Goal: Task Accomplishment & Management: Use online tool/utility

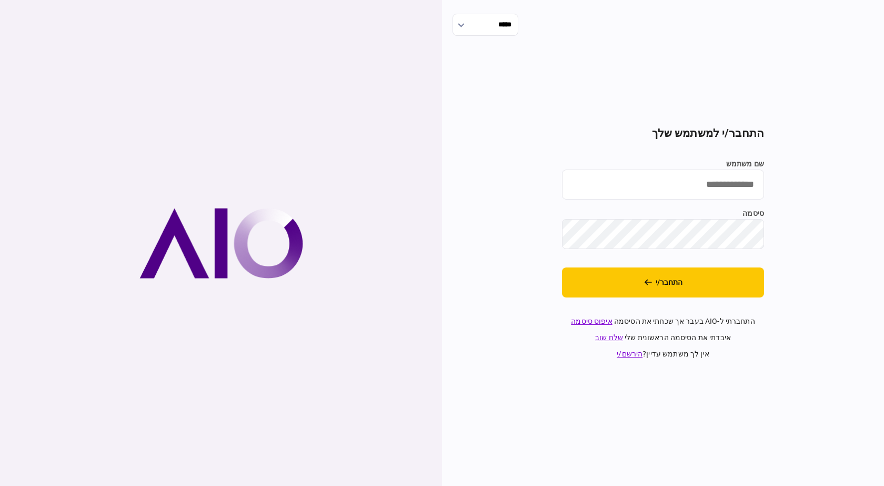
click at [656, 175] on input "שם משתמש" at bounding box center [663, 184] width 202 height 30
type input "**********"
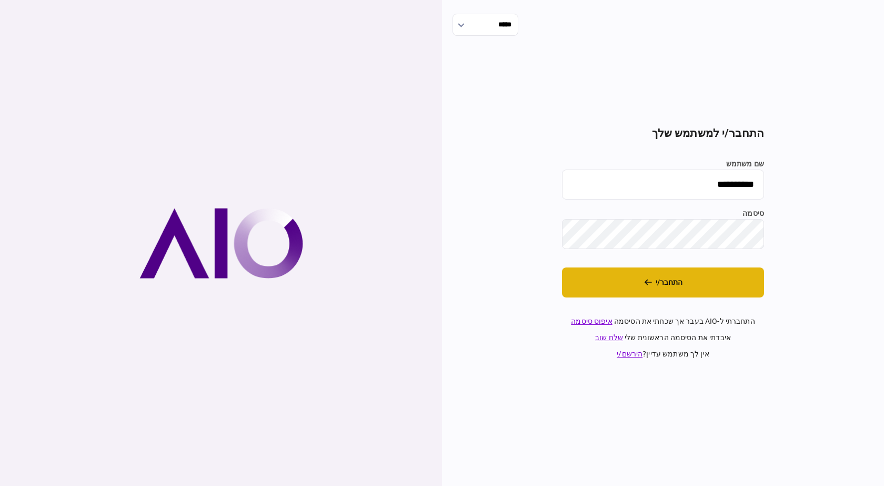
click at [651, 267] on button "התחבר/י" at bounding box center [663, 282] width 202 height 30
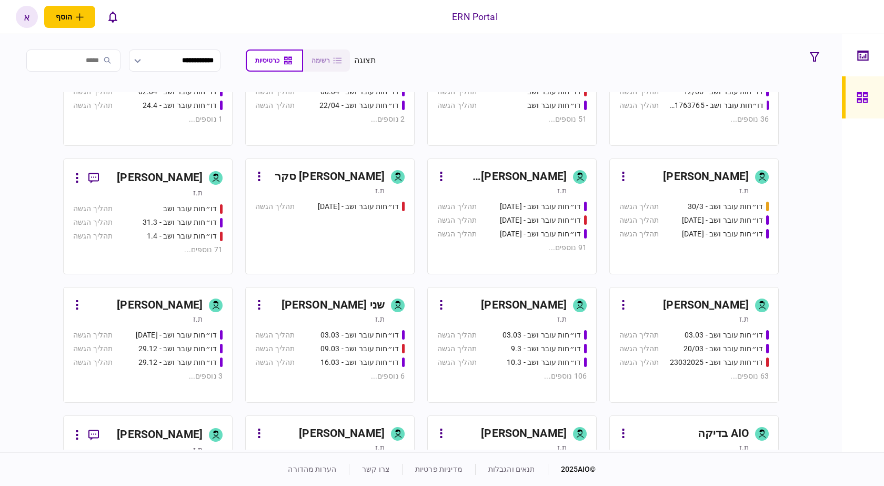
scroll to position [368, 0]
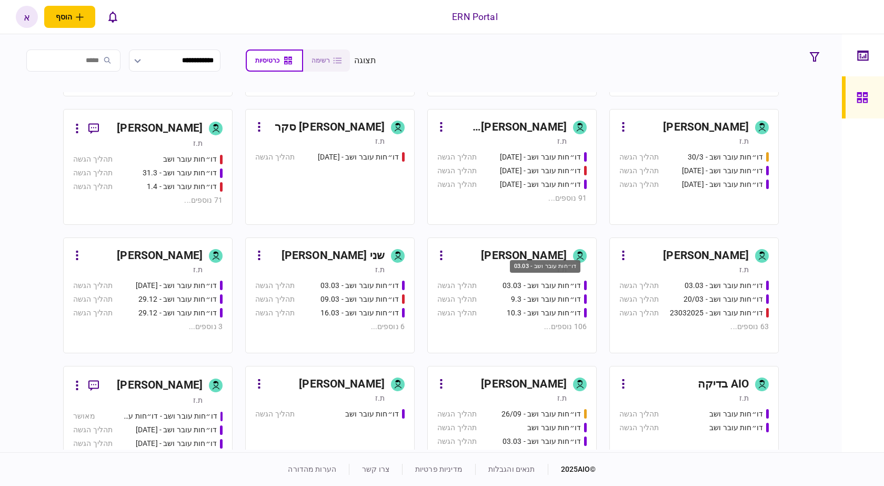
click at [536, 259] on div "דו״חות עובר ושב - 03.03" at bounding box center [545, 270] width 73 height 22
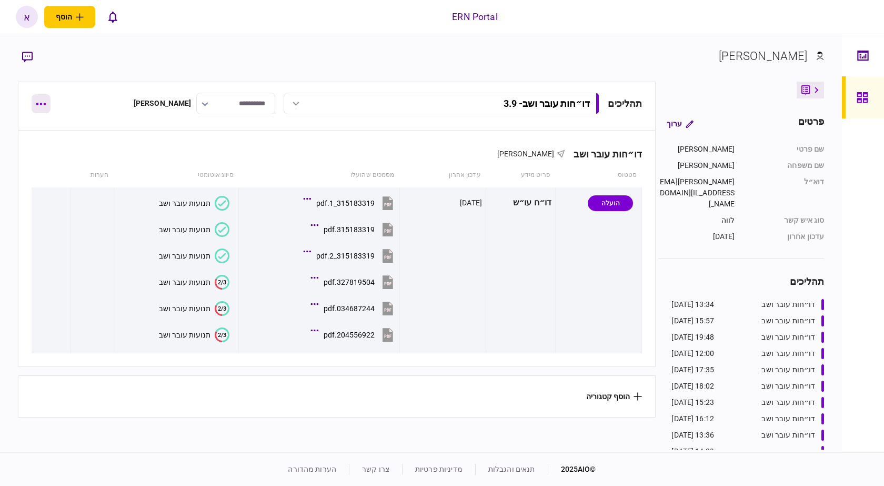
click at [35, 109] on button "button" at bounding box center [41, 103] width 19 height 19
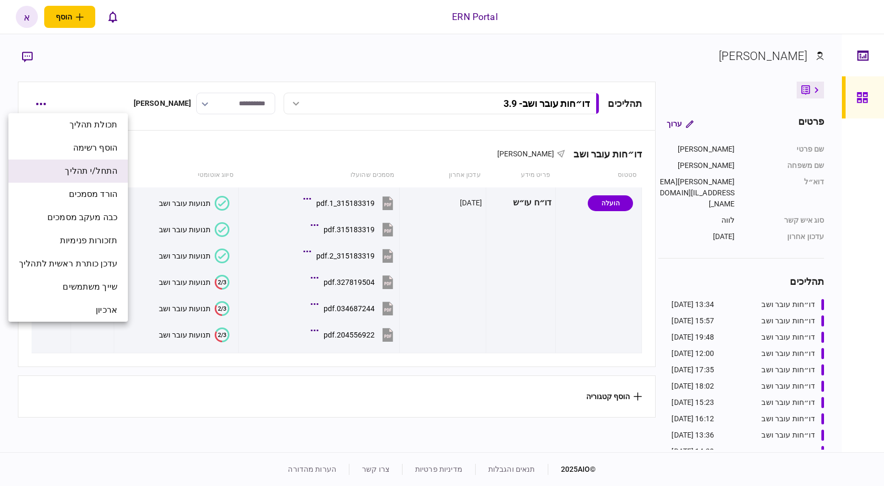
click at [113, 177] on span "התחל/י תהליך" at bounding box center [91, 171] width 53 height 13
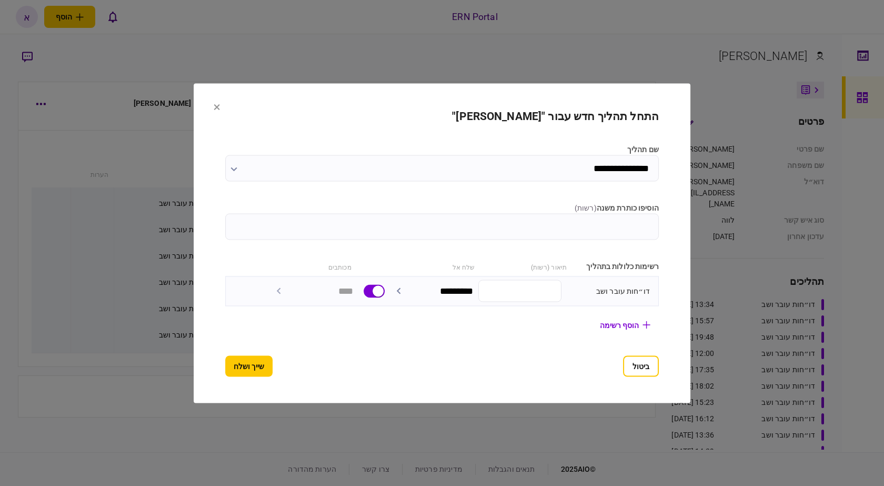
click at [278, 229] on input "הוסיפו כותרת משנה ( רשות )" at bounding box center [442, 226] width 434 height 26
type input "***"
click at [225, 374] on button "שייך ושלח" at bounding box center [248, 365] width 47 height 21
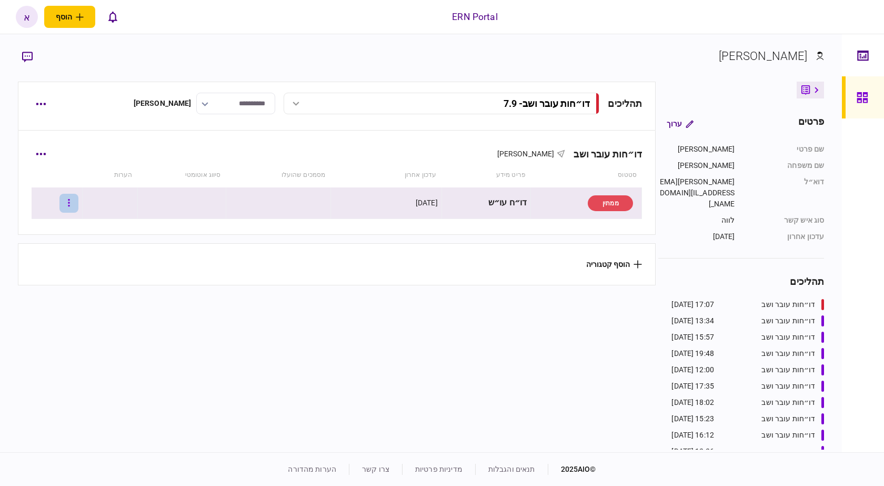
click at [78, 205] on button "button" at bounding box center [68, 203] width 19 height 19
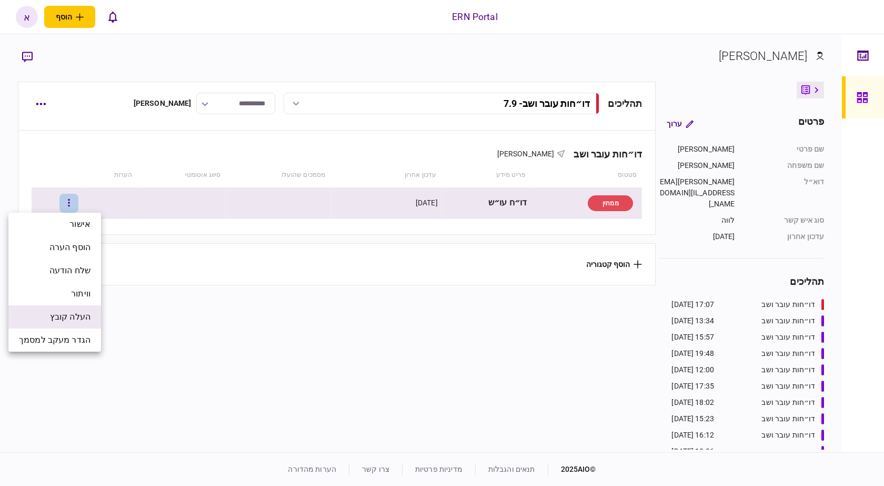
click at [90, 316] on li "העלה קובץ" at bounding box center [54, 316] width 93 height 23
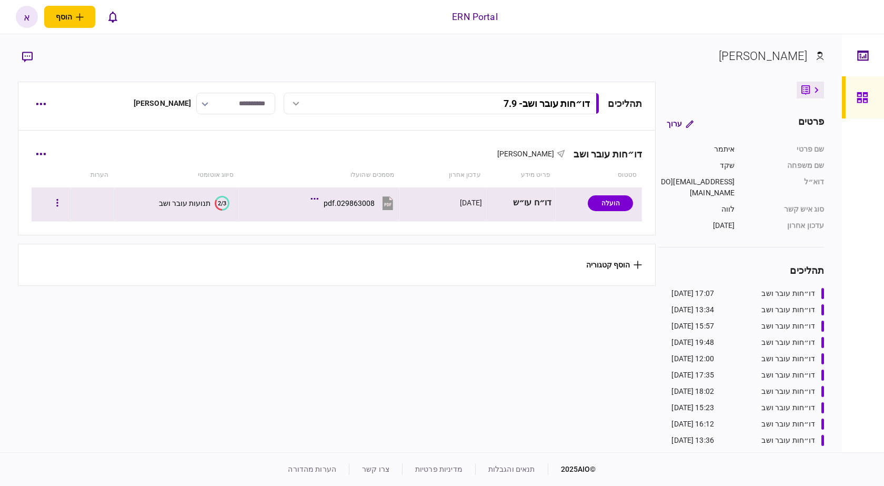
click at [198, 203] on div "תנועות עובר ושב" at bounding box center [185, 203] width 52 height 8
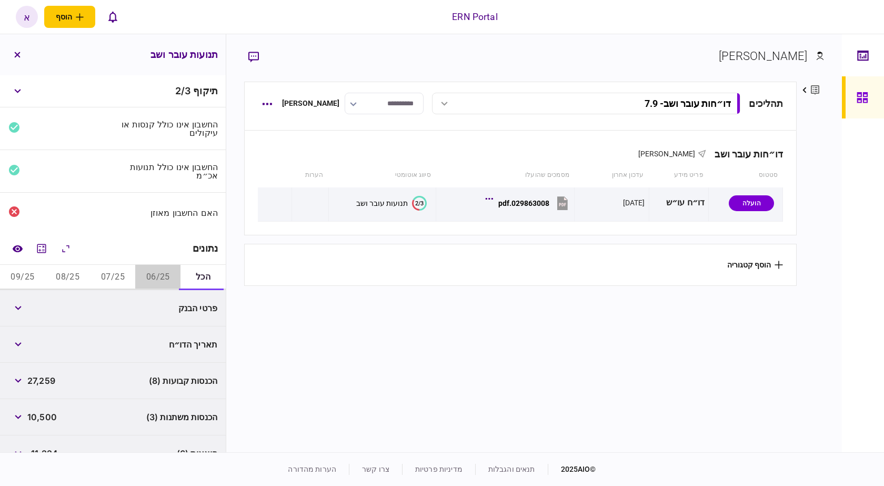
click at [161, 278] on button "06/25" at bounding box center [157, 277] width 45 height 25
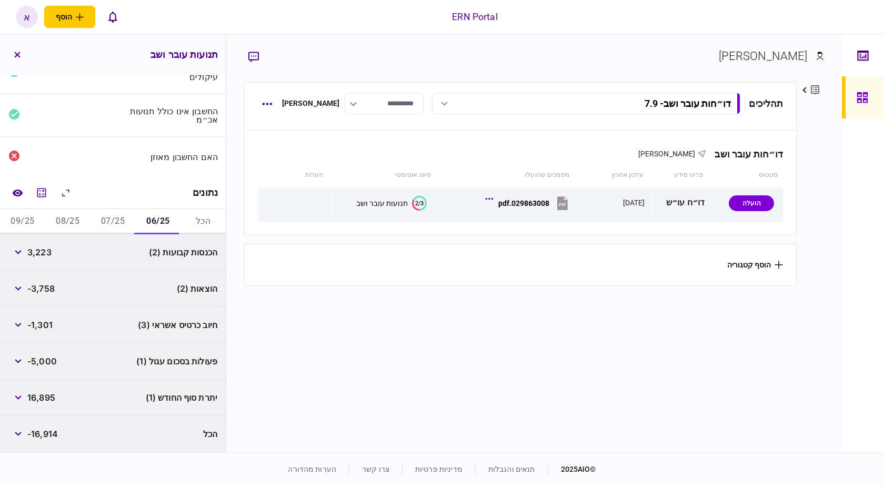
click at [45, 254] on span "3,223" at bounding box center [39, 252] width 24 height 13
copy span "3,223"
click at [49, 286] on span "-3,758" at bounding box center [40, 288] width 27 height 13
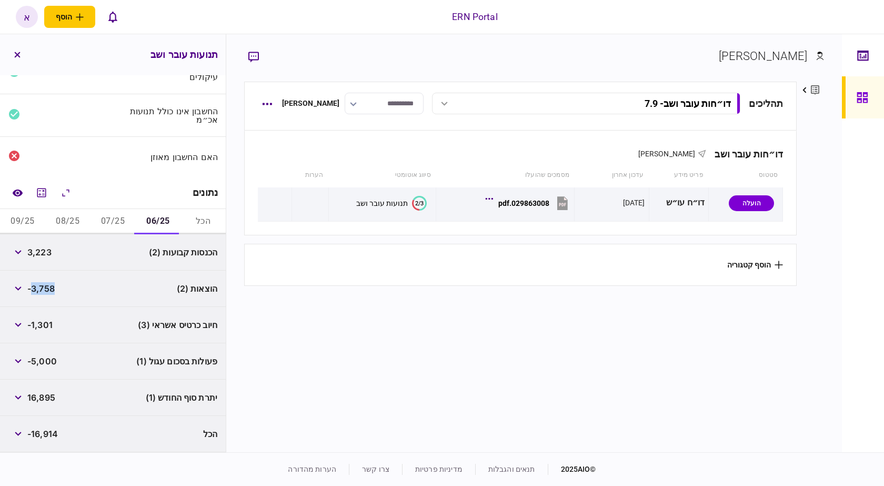
copy span "3,758"
click at [22, 360] on icon "button" at bounding box center [18, 361] width 7 height 4
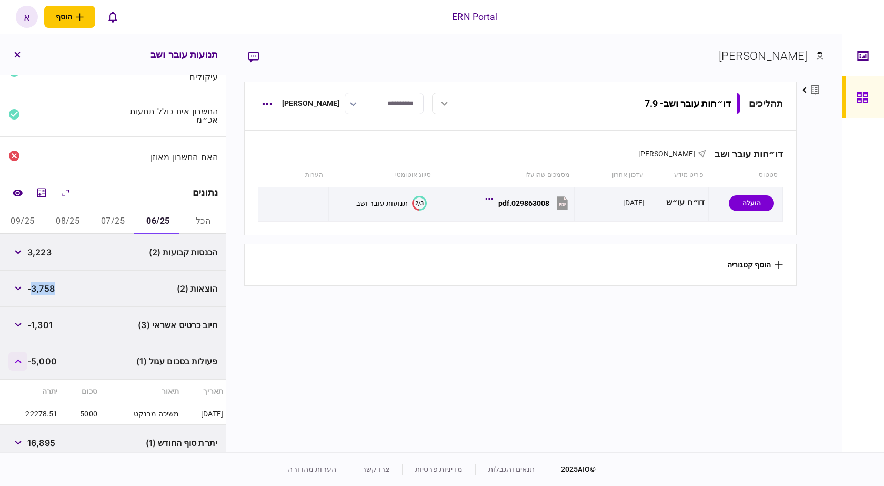
click at [22, 360] on icon "button" at bounding box center [18, 361] width 7 height 4
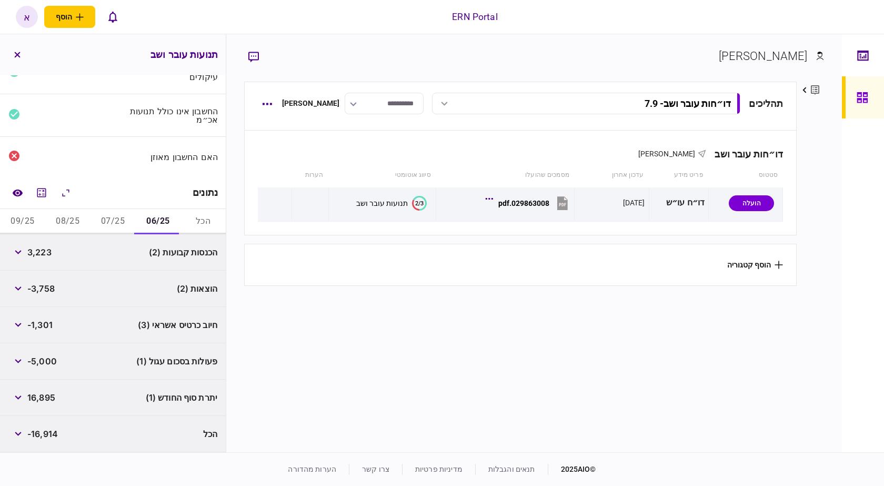
click at [46, 399] on span "16,895" at bounding box center [41, 397] width 28 height 13
copy span "16,895"
click at [118, 228] on button "07/25" at bounding box center [112, 221] width 45 height 25
click at [118, 227] on button "07/25" at bounding box center [112, 221] width 45 height 25
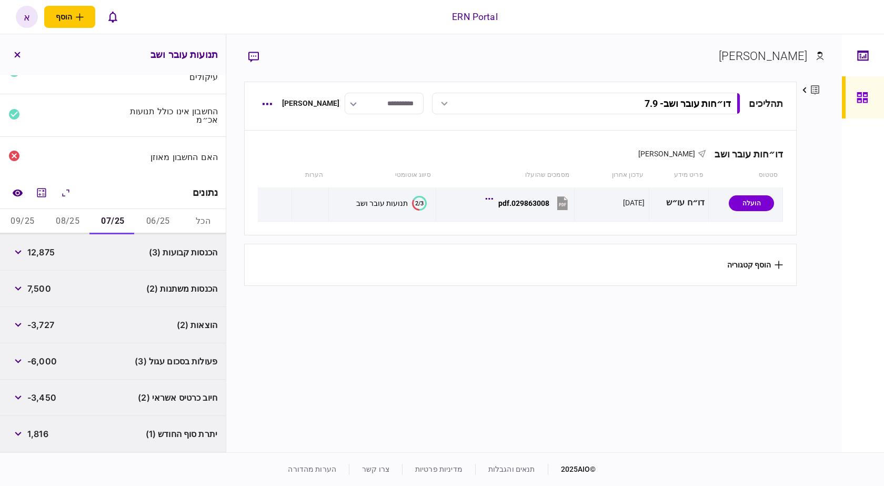
click at [54, 258] on div "12,875" at bounding box center [31, 252] width 46 height 19
copy span "12,875"
click at [39, 288] on span "7,500" at bounding box center [39, 288] width 24 height 13
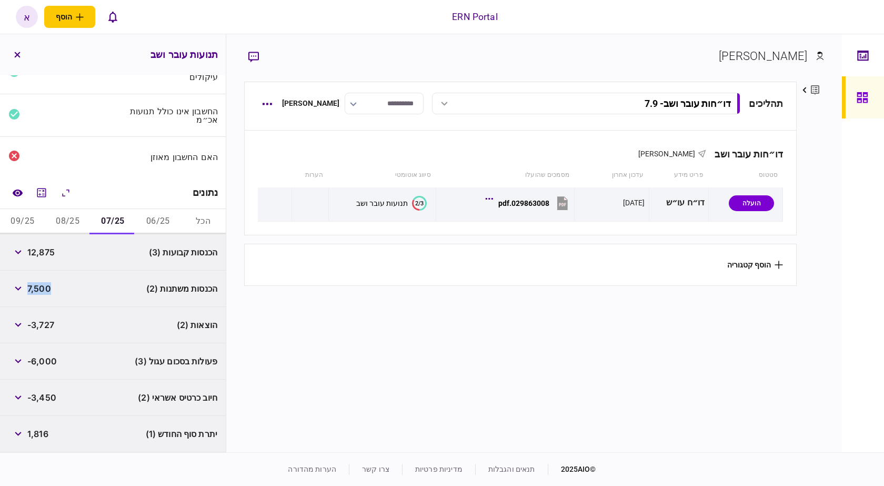
copy span "7,500"
click at [51, 330] on span "-3,727" at bounding box center [40, 324] width 27 height 13
copy span "3,727"
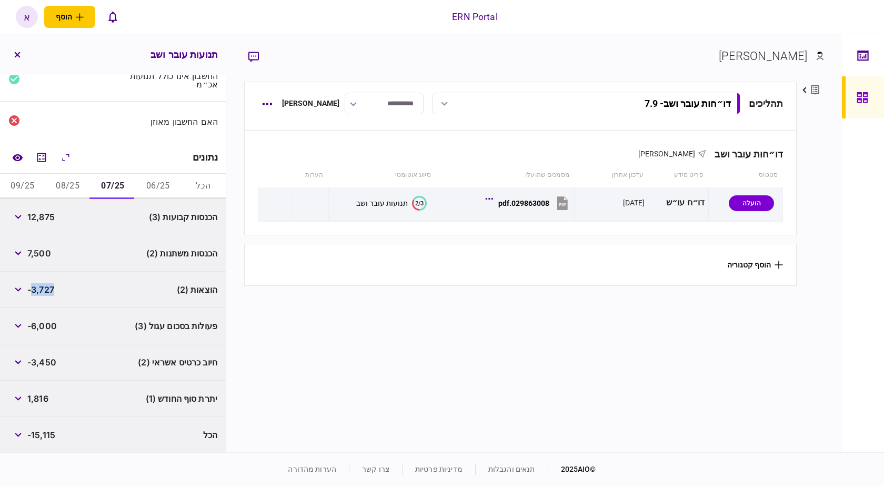
scroll to position [92, 0]
click at [41, 397] on span "1,816" at bounding box center [37, 397] width 21 height 13
copy span "1,816"
click at [77, 185] on button "08/25" at bounding box center [67, 185] width 45 height 25
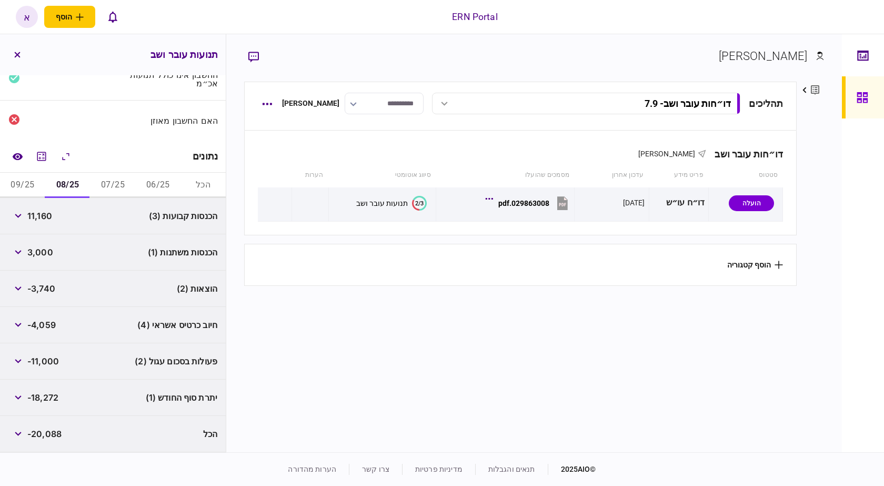
click at [36, 218] on span "11,160" at bounding box center [39, 215] width 25 height 13
copy span "11,160"
click at [38, 289] on span "-3,740" at bounding box center [41, 288] width 28 height 13
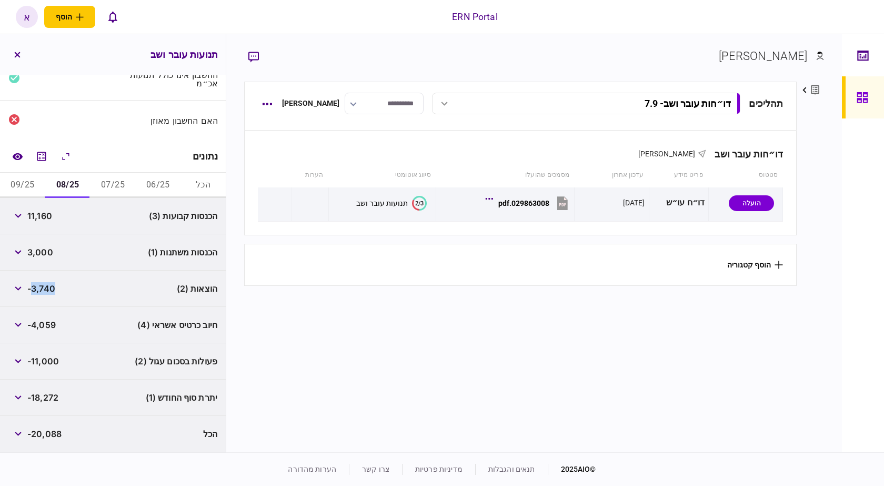
copy span "3,740"
click at [22, 365] on button "button" at bounding box center [17, 360] width 19 height 19
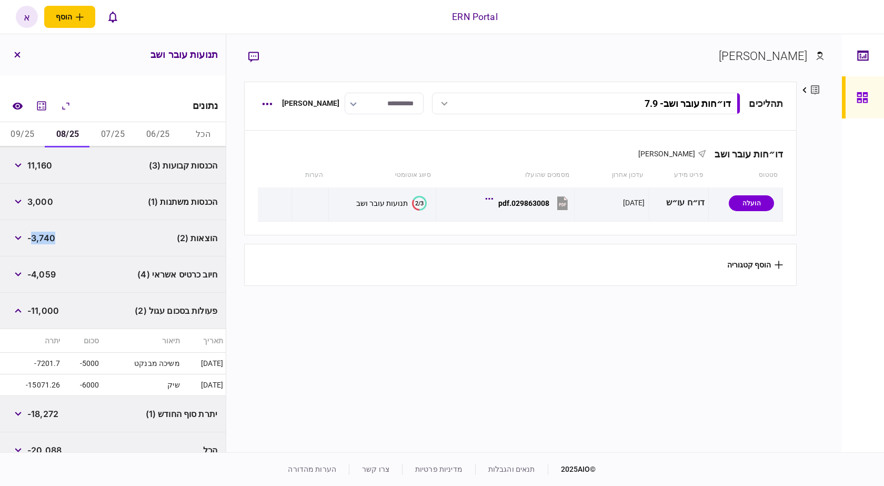
scroll to position [159, 0]
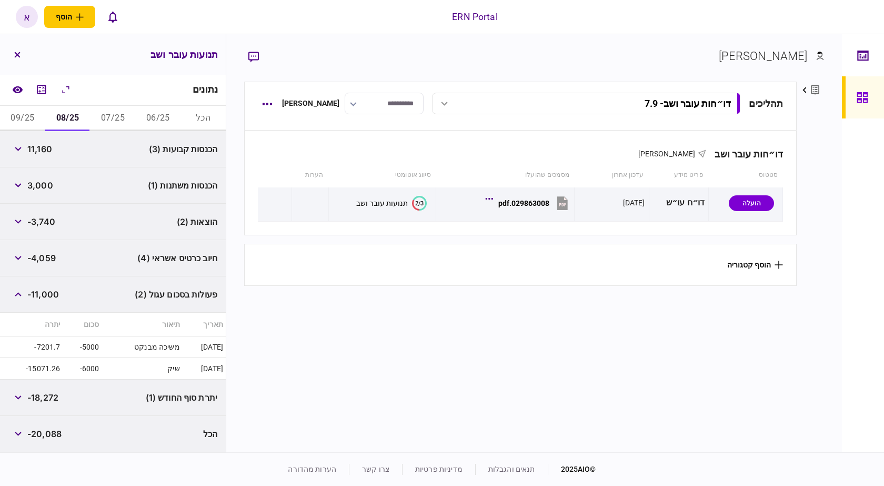
click at [48, 400] on span "-18,272" at bounding box center [42, 397] width 31 height 13
copy span "18,272"
click at [48, 400] on span "-18,272" at bounding box center [42, 397] width 31 height 13
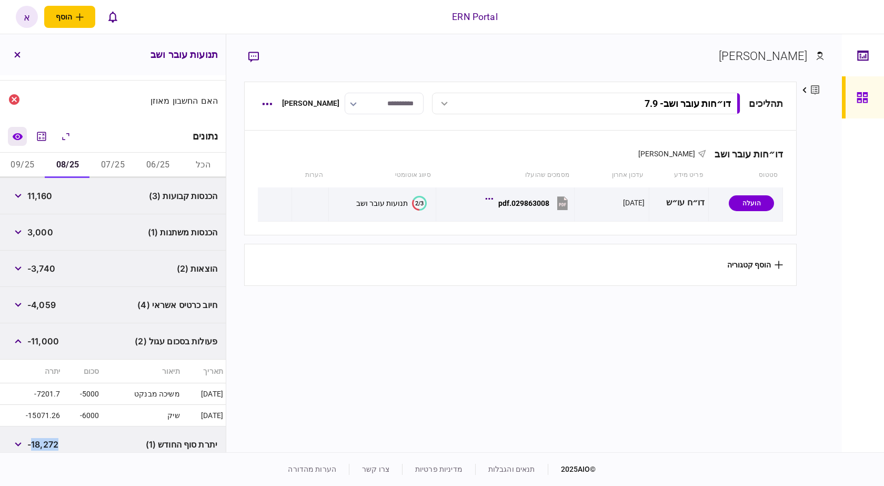
scroll to position [106, 0]
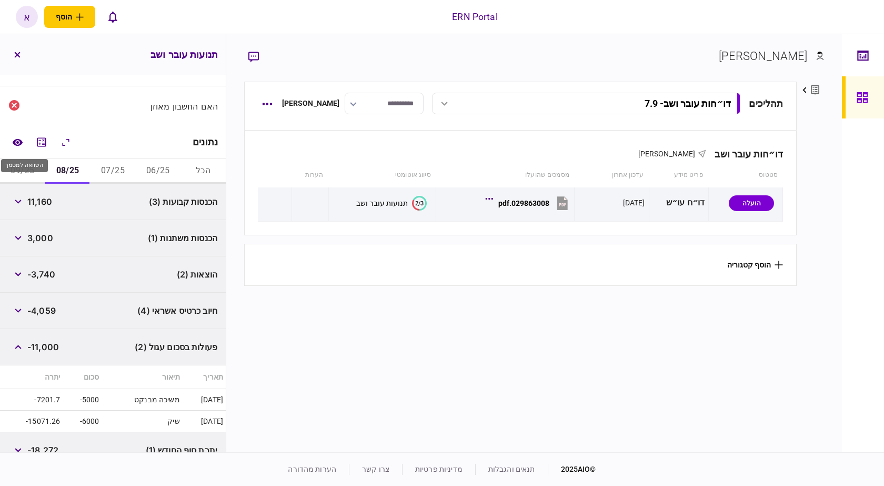
click at [29, 173] on div "השוואה למסמך" at bounding box center [24, 163] width 49 height 22
click at [19, 174] on button "09/25" at bounding box center [22, 170] width 45 height 25
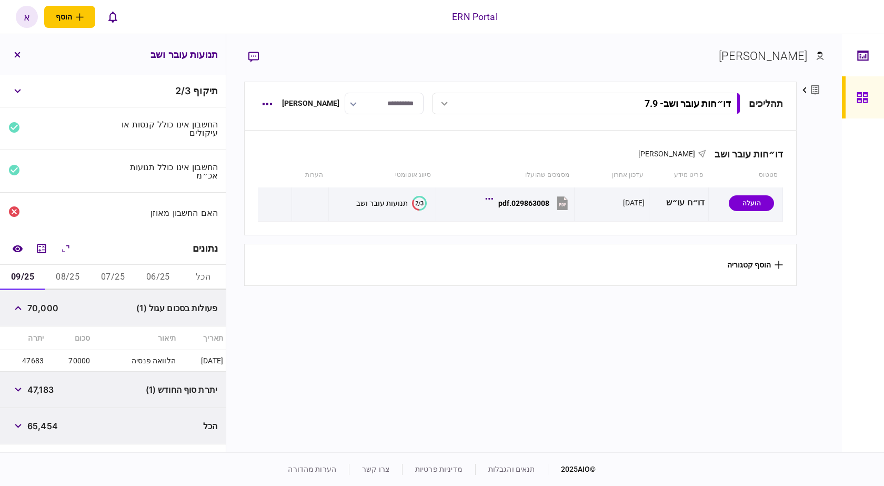
click at [6, 307] on div "פעולות בסכום עגול (1) 70,000" at bounding box center [113, 308] width 226 height 36
click at [17, 307] on icon "button" at bounding box center [18, 308] width 7 height 4
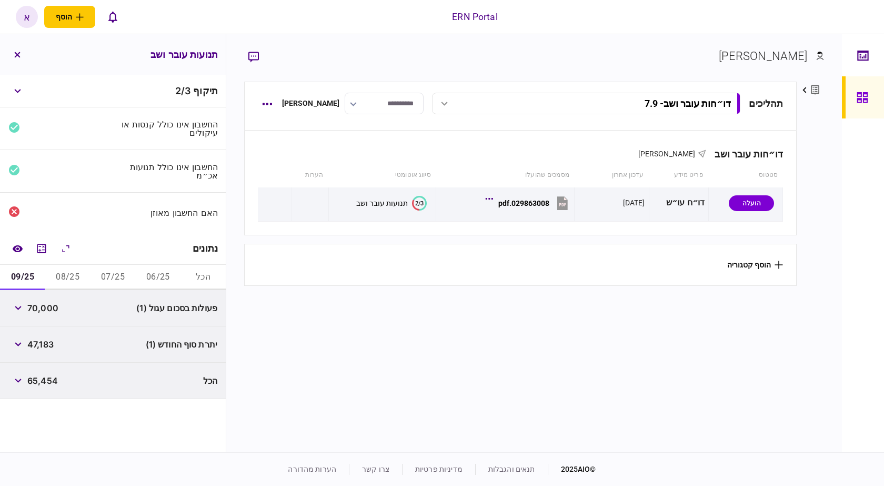
click at [36, 313] on span "70,000" at bounding box center [42, 307] width 31 height 13
click at [22, 306] on icon "button" at bounding box center [18, 308] width 7 height 4
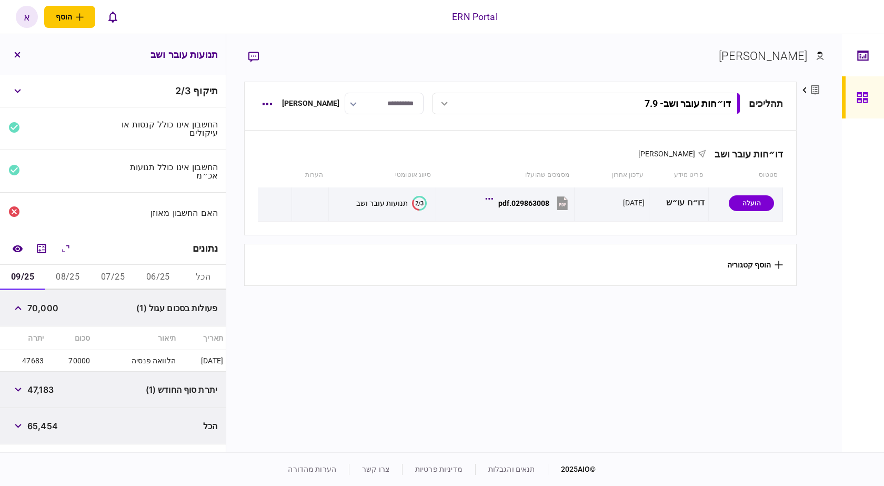
click at [82, 355] on td "70000" at bounding box center [69, 361] width 46 height 22
click at [81, 367] on td "70000" at bounding box center [69, 361] width 46 height 22
click at [82, 361] on td "70000" at bounding box center [69, 361] width 46 height 22
click at [48, 392] on span "47,183" at bounding box center [40, 389] width 26 height 13
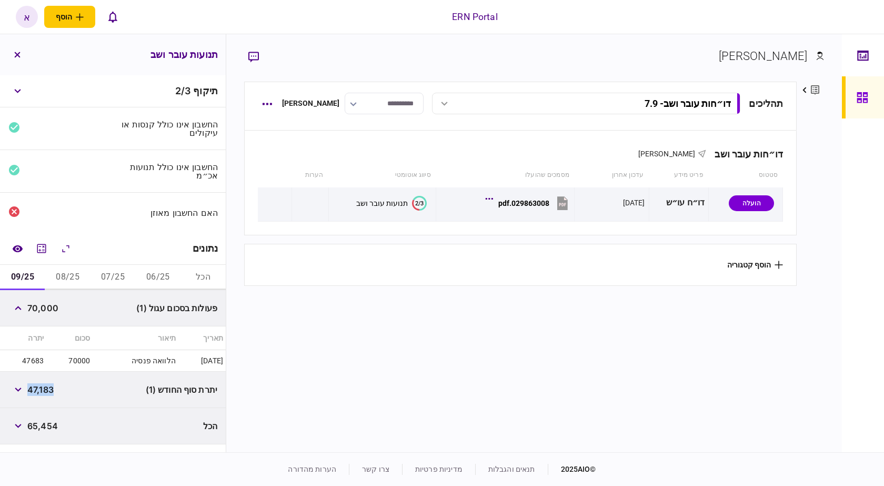
click at [50, 392] on span "47,183" at bounding box center [40, 389] width 26 height 13
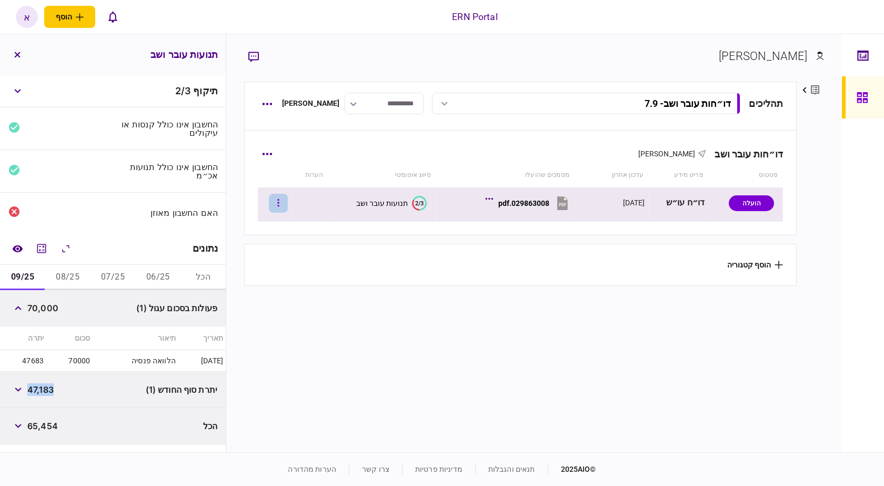
click at [283, 203] on button "button" at bounding box center [278, 203] width 19 height 19
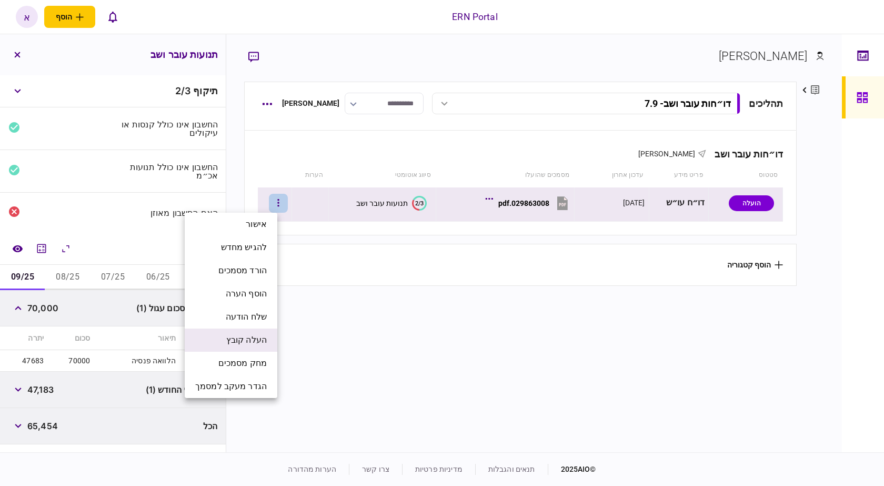
click at [254, 341] on span "העלה קובץ" at bounding box center [246, 340] width 41 height 13
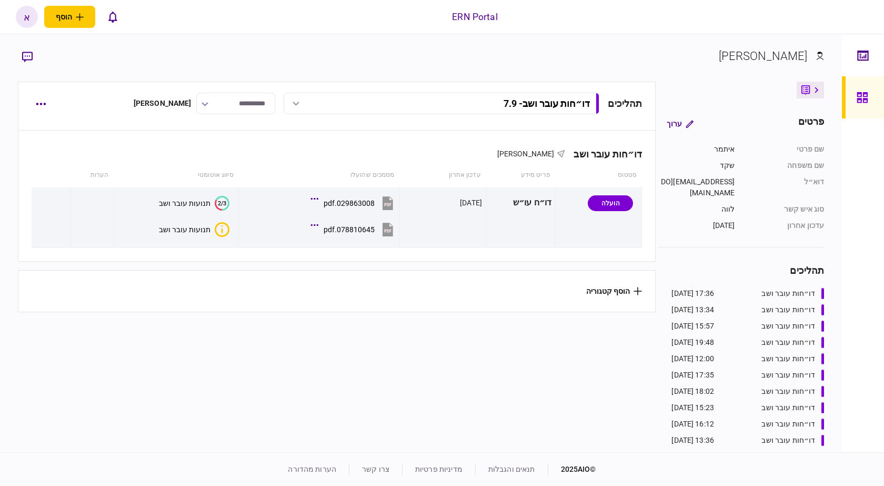
click at [462, 25] on div "ERN Portal הוסף לקוח עסקי לקוח פרטי א א איתמר שקד svetlana@ern-israel.co.il עבר…" at bounding box center [442, 17] width 884 height 34
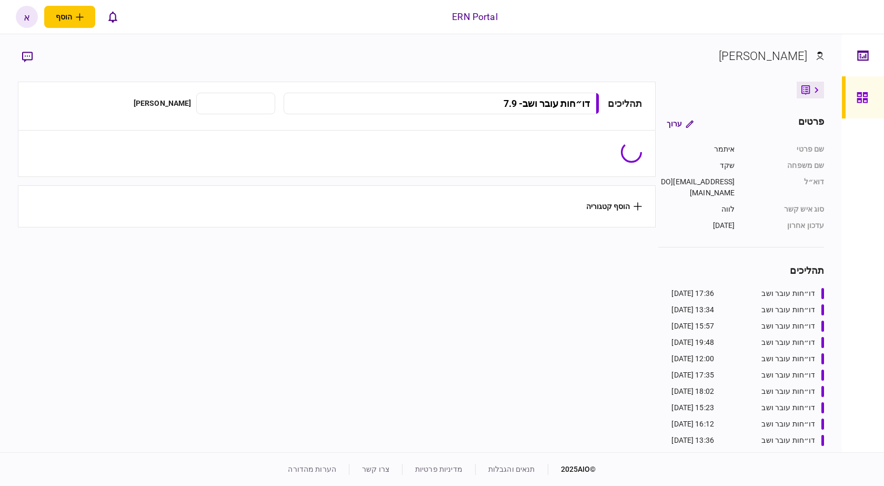
type input "**********"
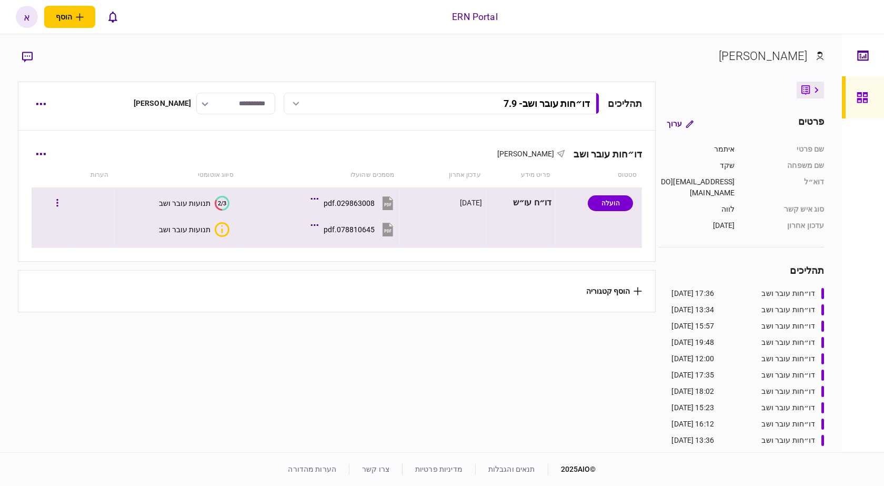
click at [222, 234] on icon "איכות לא מספקת" at bounding box center [222, 229] width 15 height 15
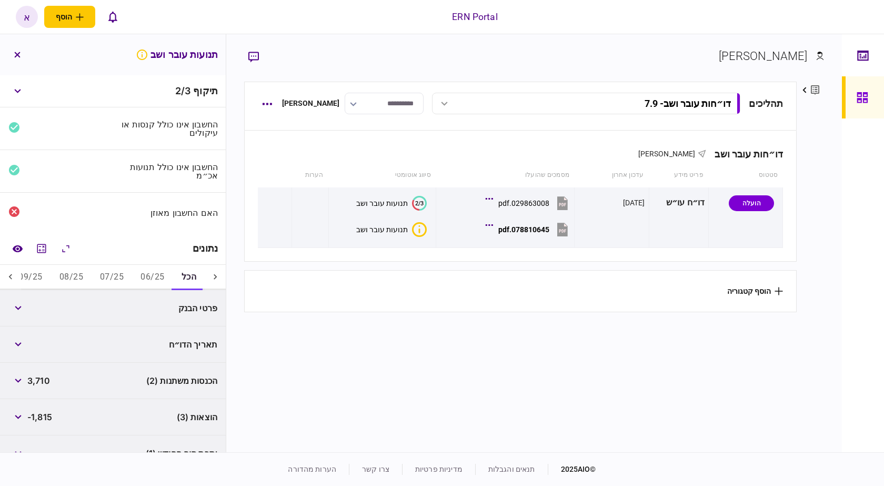
click at [146, 269] on button "06/25" at bounding box center [152, 277] width 41 height 25
click at [12, 374] on button "button" at bounding box center [17, 380] width 19 height 19
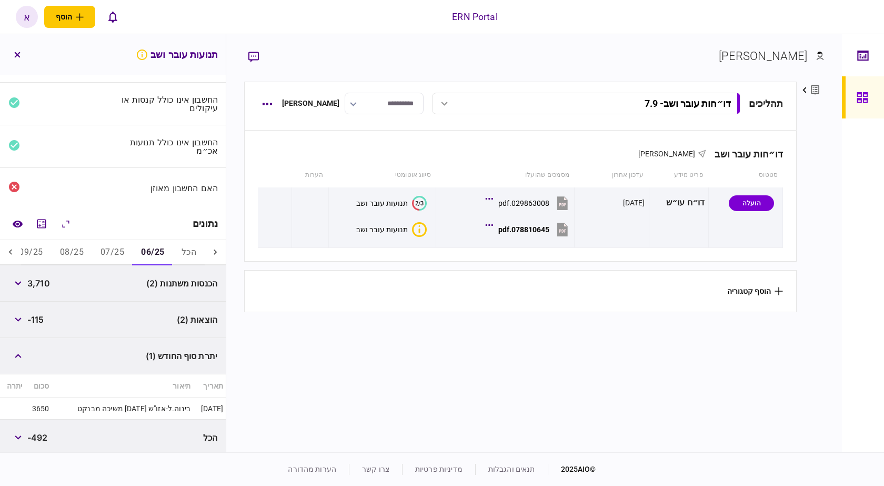
scroll to position [28, 0]
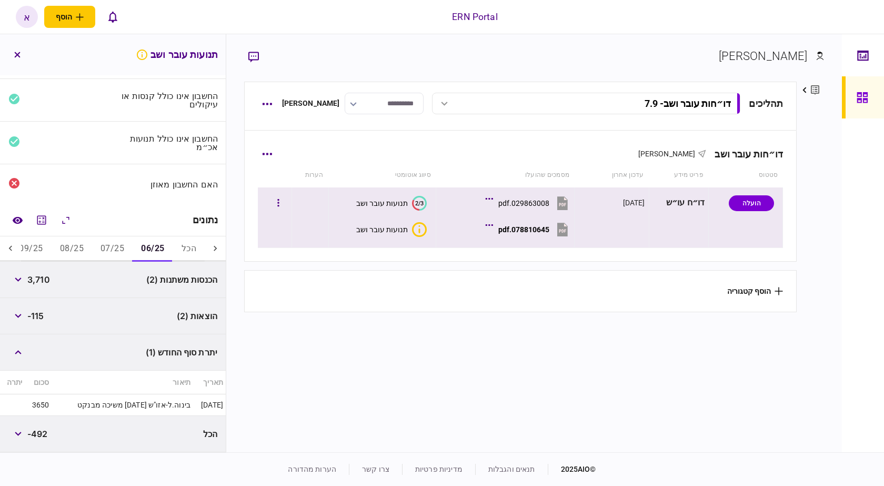
click at [560, 233] on icon at bounding box center [562, 230] width 11 height 14
click at [39, 314] on span "-115" at bounding box center [35, 315] width 17 height 13
copy span "115"
click at [39, 314] on span "-115" at bounding box center [35, 315] width 17 height 13
copy span "115"
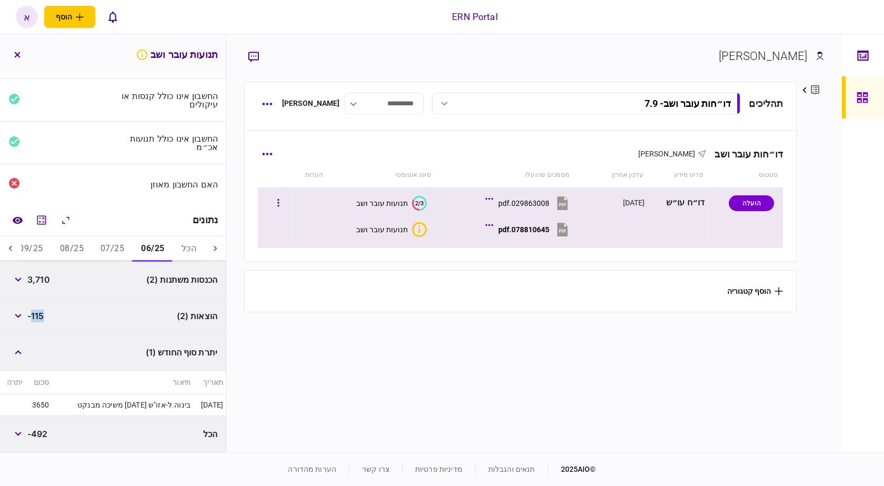
click at [79, 246] on button "08/25" at bounding box center [72, 248] width 41 height 25
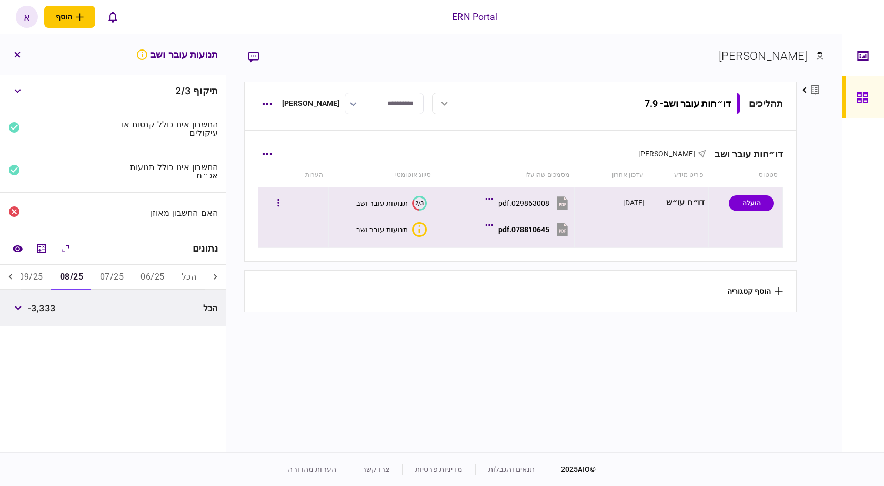
scroll to position [0, 0]
click at [105, 271] on button "07/25" at bounding box center [112, 277] width 41 height 25
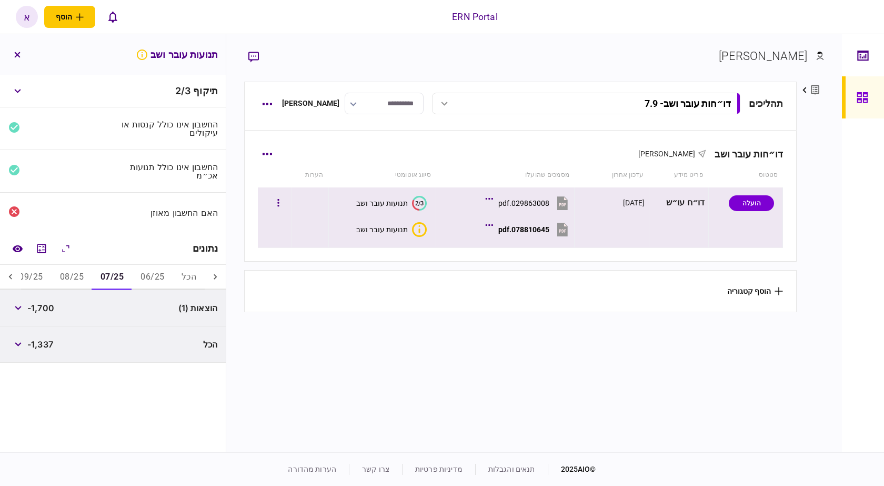
click at [696, 68] on section "[PERSON_NAME]" at bounding box center [534, 64] width 580 height 34
click at [157, 273] on button "06/25" at bounding box center [152, 277] width 41 height 25
